Goal: Information Seeking & Learning: Learn about a topic

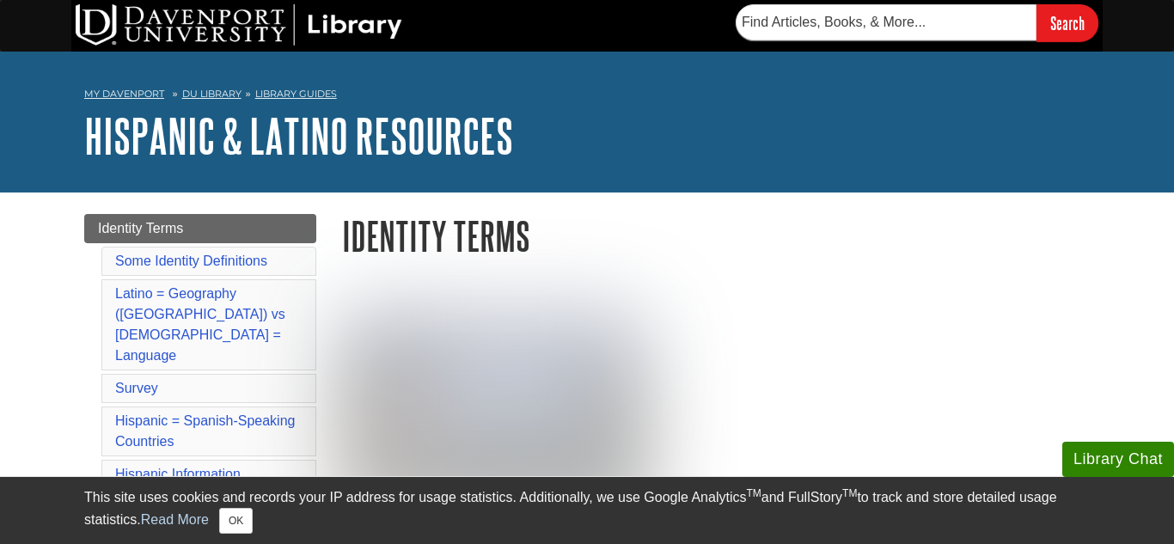
click at [799, 385] on p at bounding box center [715, 419] width 747 height 211
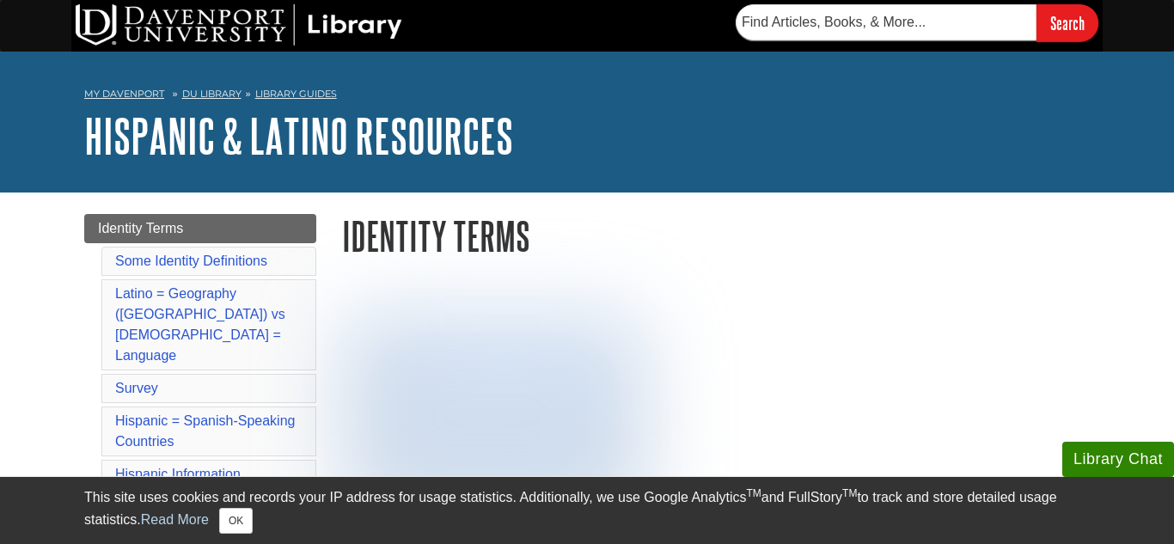
click at [799, 385] on p at bounding box center [715, 419] width 747 height 211
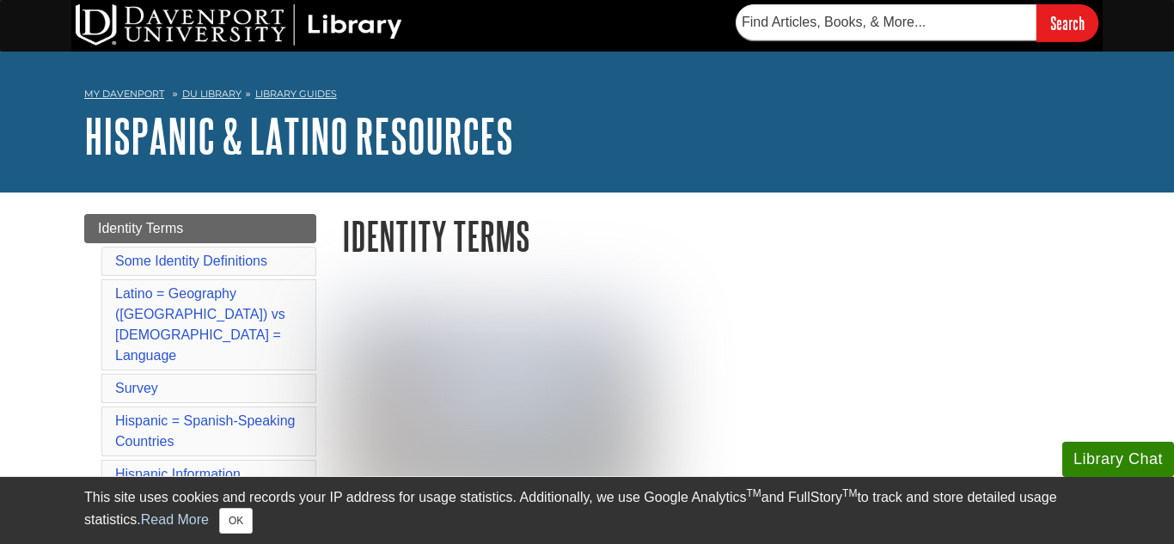
click at [799, 385] on p at bounding box center [715, 419] width 747 height 211
